Goal: Check status

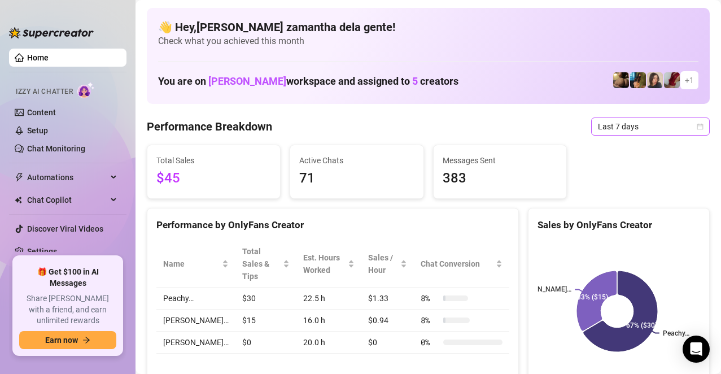
click at [634, 124] on span "Last 7 days" at bounding box center [650, 126] width 105 height 17
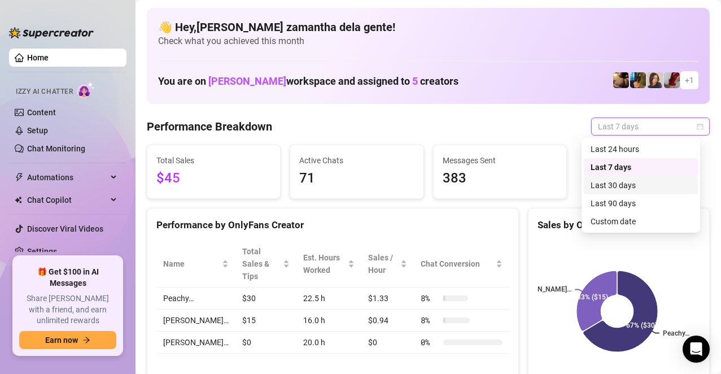
click at [611, 186] on div "Last 30 days" at bounding box center [640, 185] width 100 height 12
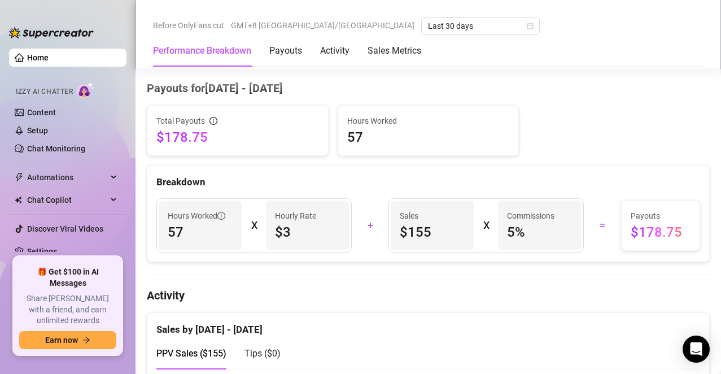
scroll to position [339, 0]
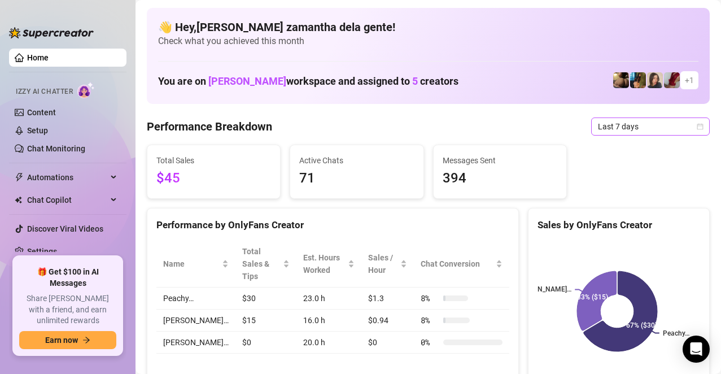
click at [607, 127] on span "Last 7 days" at bounding box center [650, 126] width 105 height 17
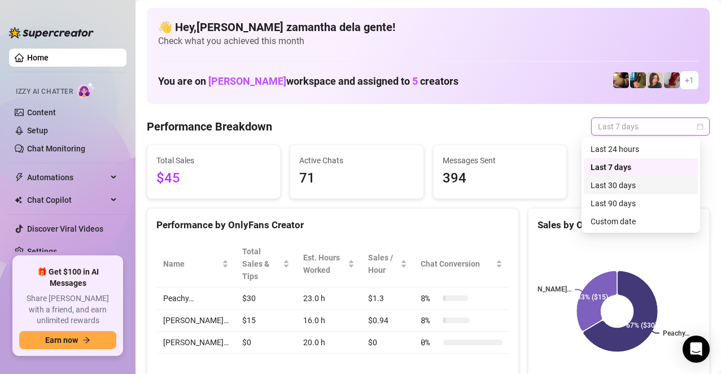
click at [616, 180] on div "Last 30 days" at bounding box center [640, 185] width 100 height 12
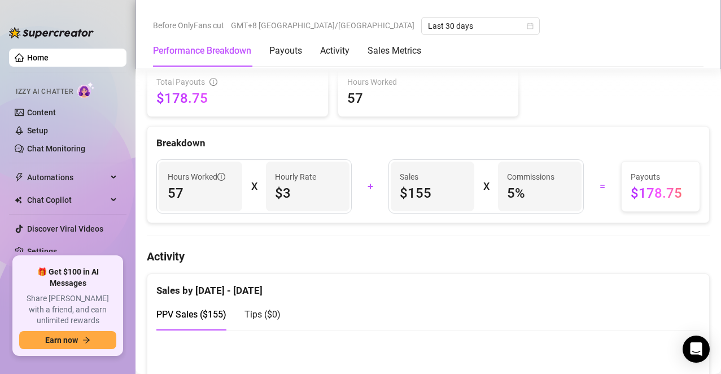
scroll to position [395, 0]
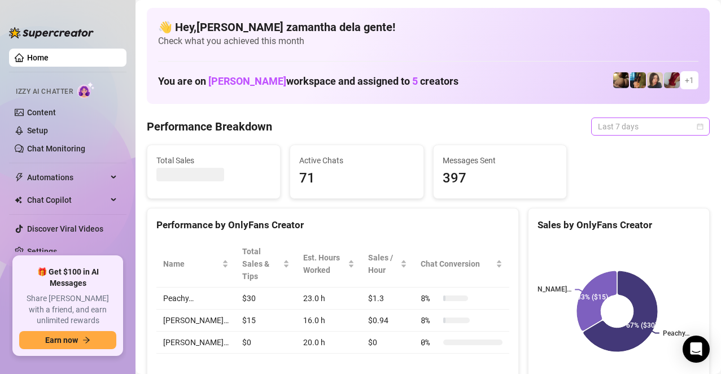
click at [609, 126] on span "Last 7 days" at bounding box center [650, 126] width 105 height 17
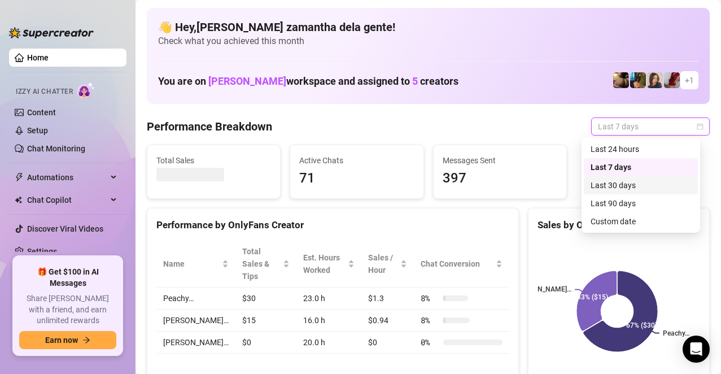
click at [618, 183] on div "Last 30 days" at bounding box center [640, 185] width 100 height 12
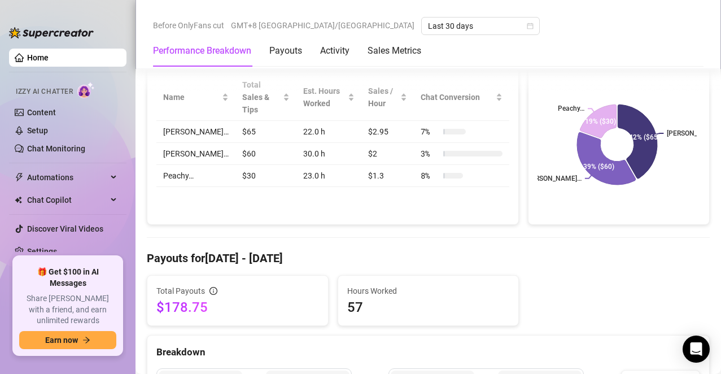
scroll to position [339, 0]
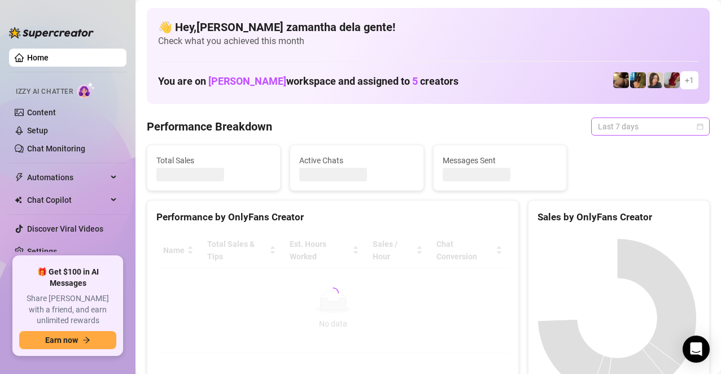
click at [602, 129] on span "Last 7 days" at bounding box center [650, 126] width 105 height 17
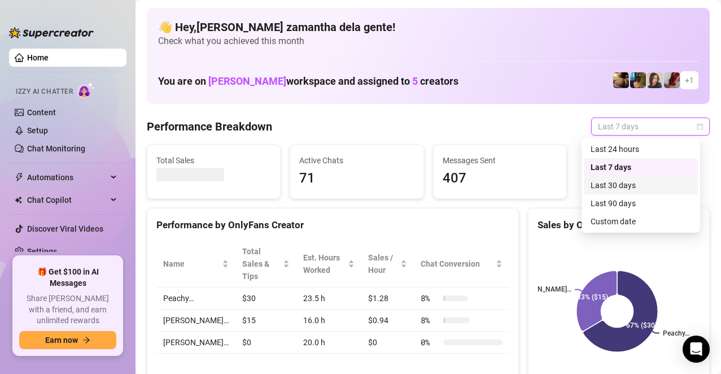
click at [611, 185] on div "Last 30 days" at bounding box center [640, 185] width 100 height 12
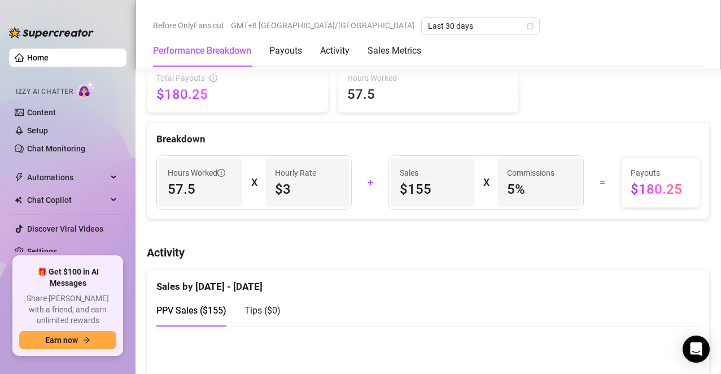
scroll to position [395, 0]
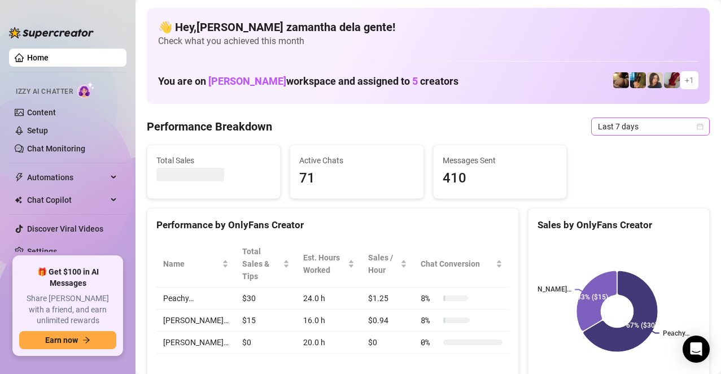
click at [598, 129] on span "Last 7 days" at bounding box center [650, 126] width 105 height 17
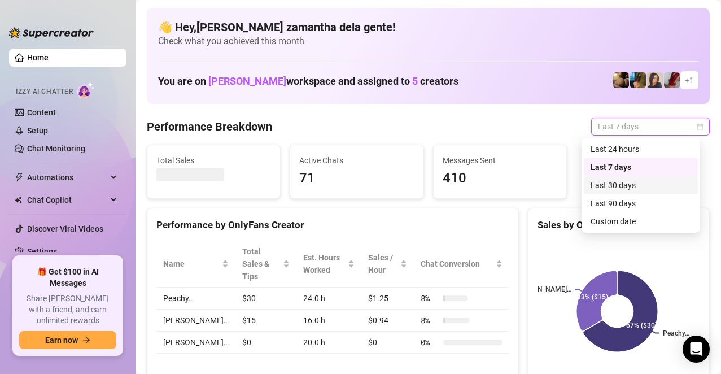
click at [616, 178] on div "Last 30 days" at bounding box center [640, 185] width 114 height 18
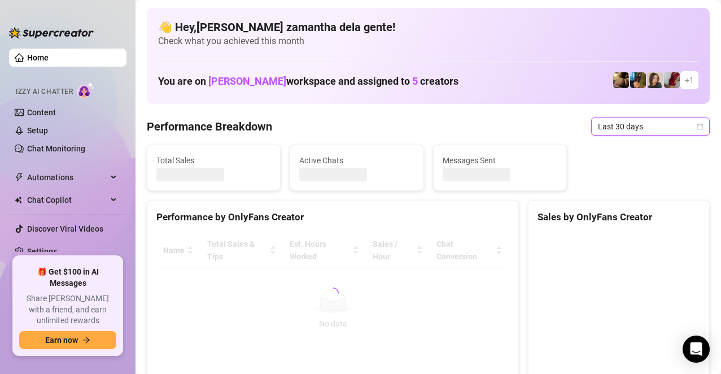
click at [616, 184] on div "Total Sales Active Chats Messages Sent" at bounding box center [428, 167] width 572 height 46
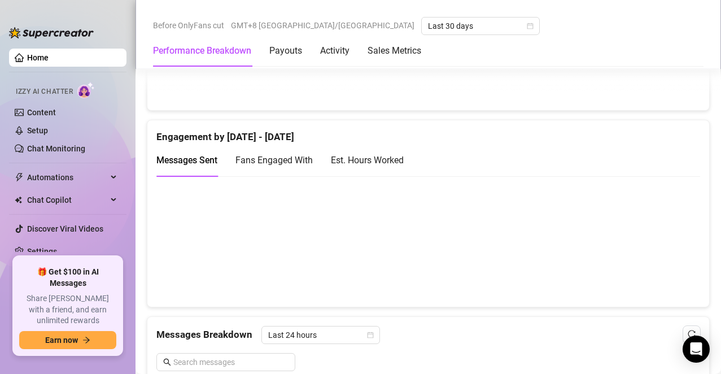
scroll to position [734, 0]
